Goal: Task Accomplishment & Management: Use online tool/utility

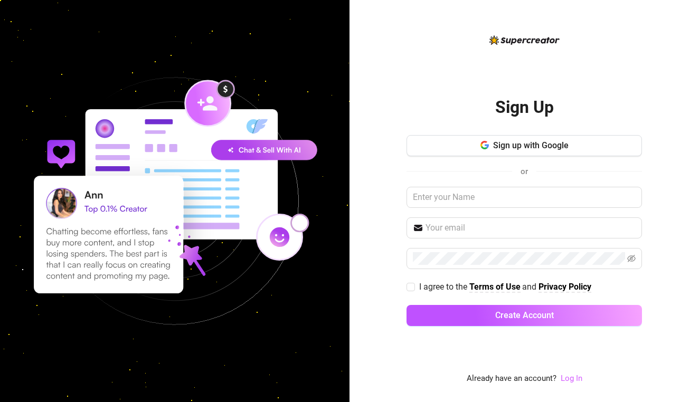
click at [576, 377] on link "Log In" at bounding box center [571, 378] width 22 height 9
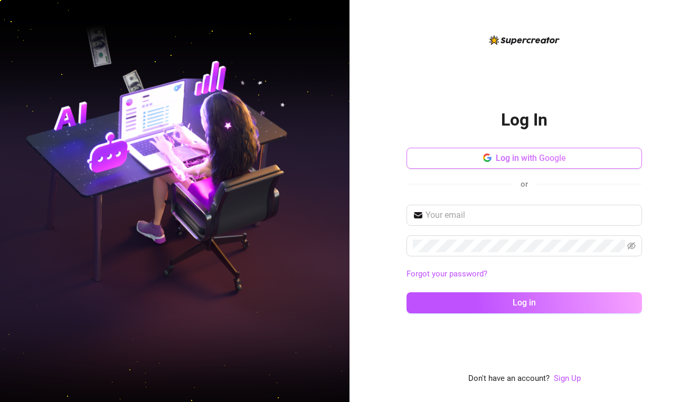
click at [573, 165] on button "Log in with Google" at bounding box center [523, 158] width 235 height 21
click at [481, 157] on button "Log in with Google" at bounding box center [523, 158] width 235 height 21
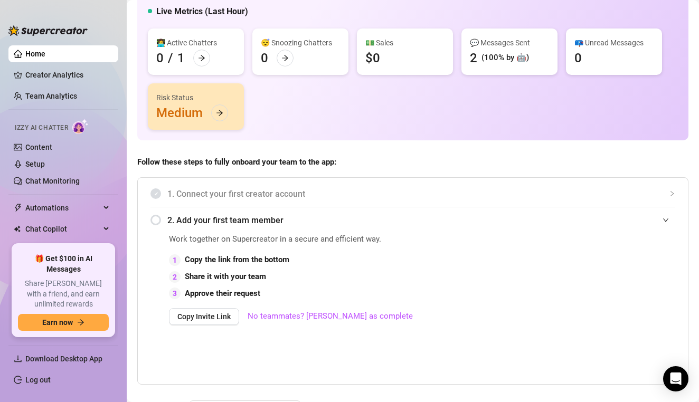
scroll to position [87, 0]
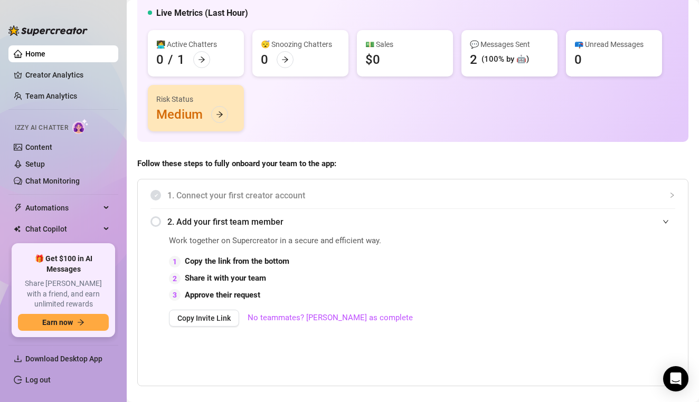
click at [79, 126] on img at bounding box center [80, 126] width 16 height 15
click at [31, 146] on link "Content" at bounding box center [38, 147] width 27 height 8
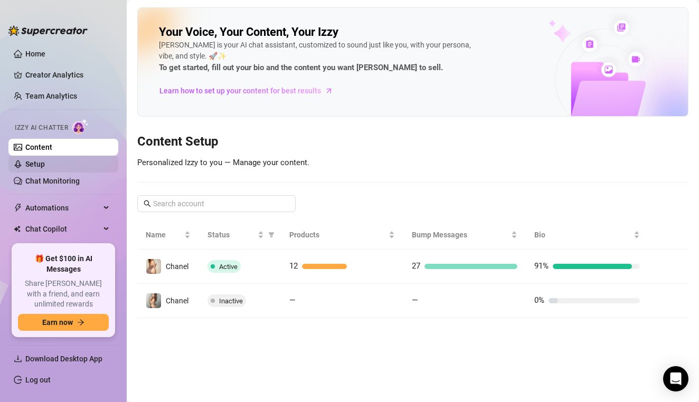
click at [37, 167] on link "Setup" at bounding box center [35, 164] width 20 height 8
